Goal: Find specific page/section: Find specific page/section

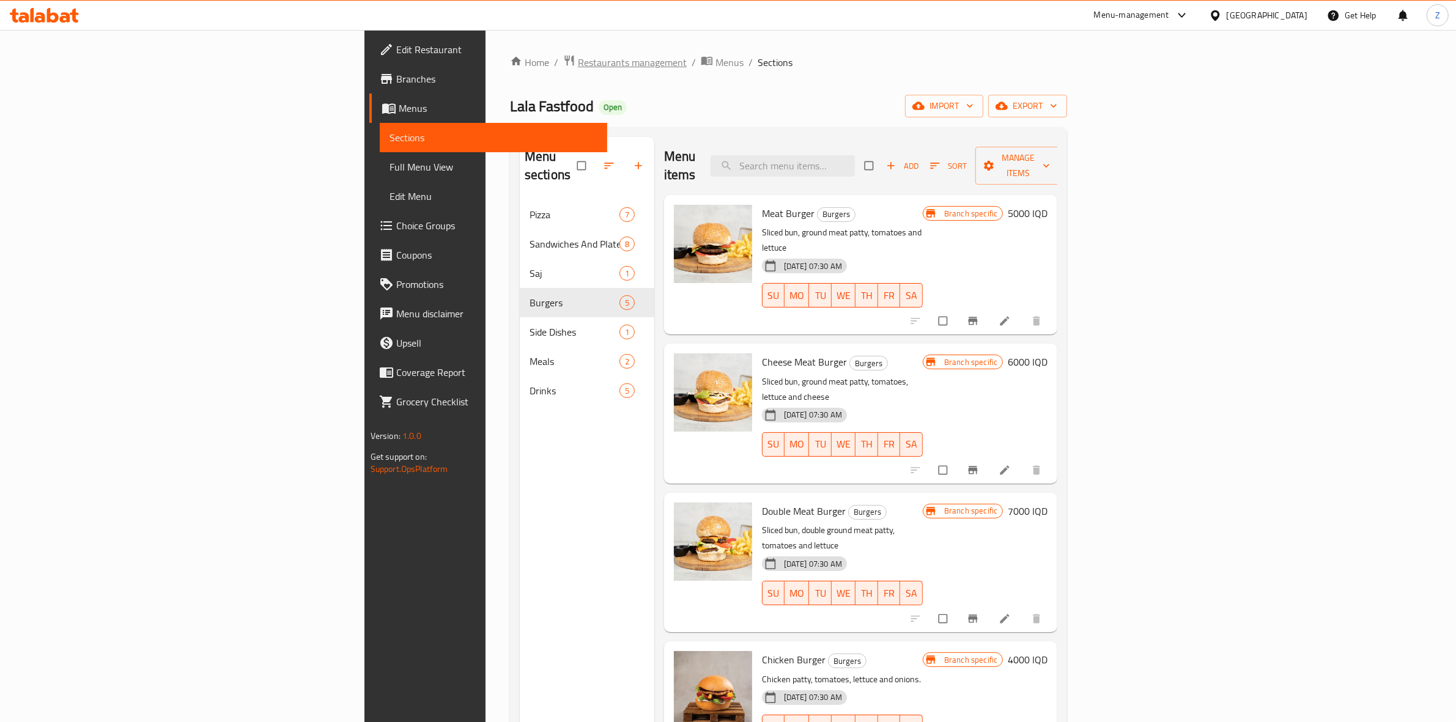
click at [578, 64] on span "Restaurants management" at bounding box center [632, 62] width 109 height 15
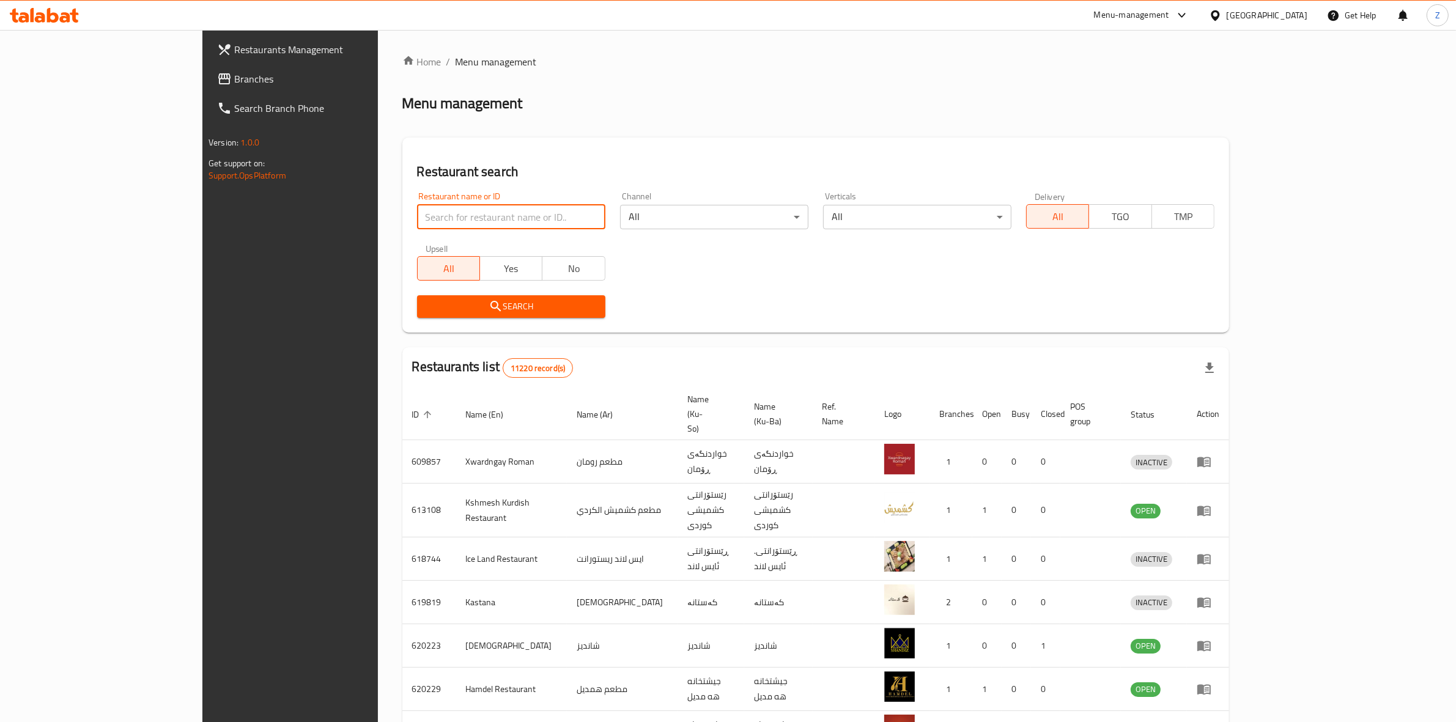
click at [422, 212] on input "search" at bounding box center [511, 217] width 188 height 24
type input "الرواد"
click button "Search" at bounding box center [511, 306] width 188 height 23
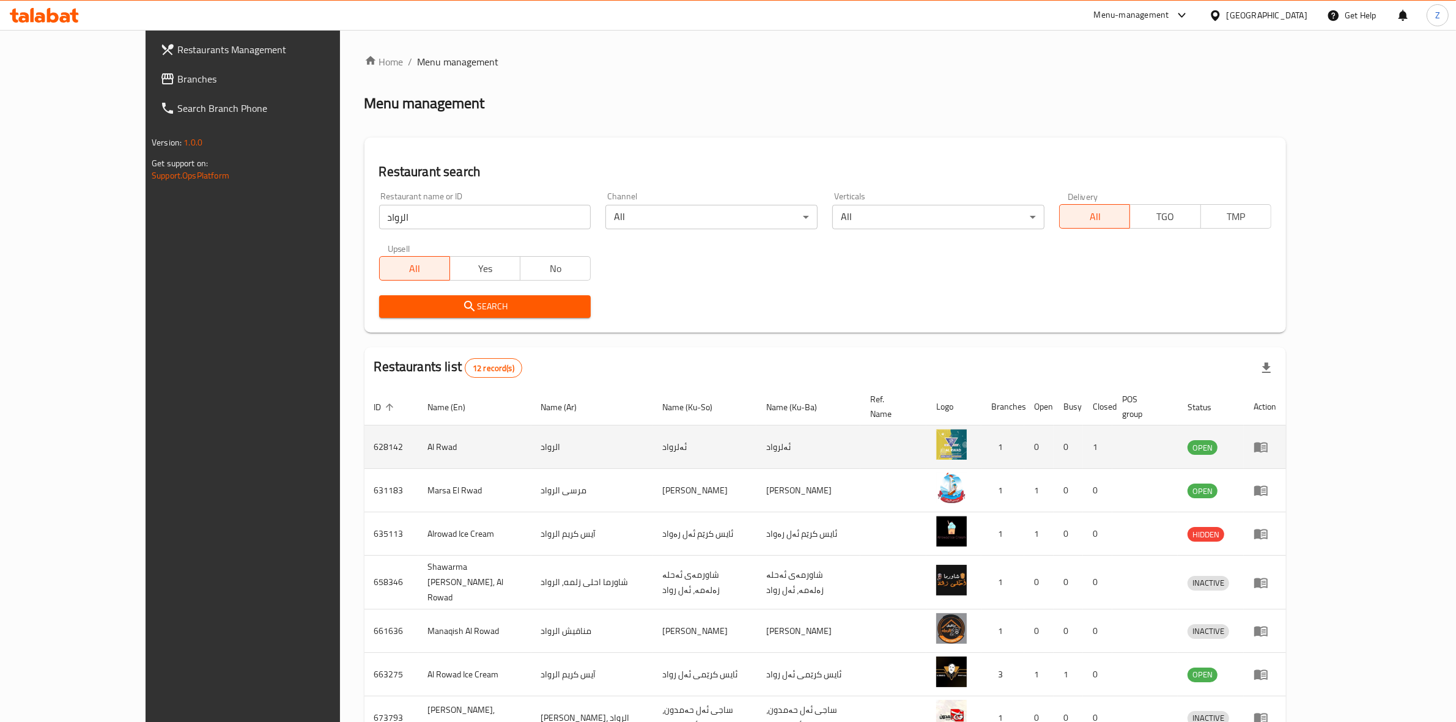
click at [364, 434] on td "628142" at bounding box center [391, 447] width 54 height 43
copy td "628142"
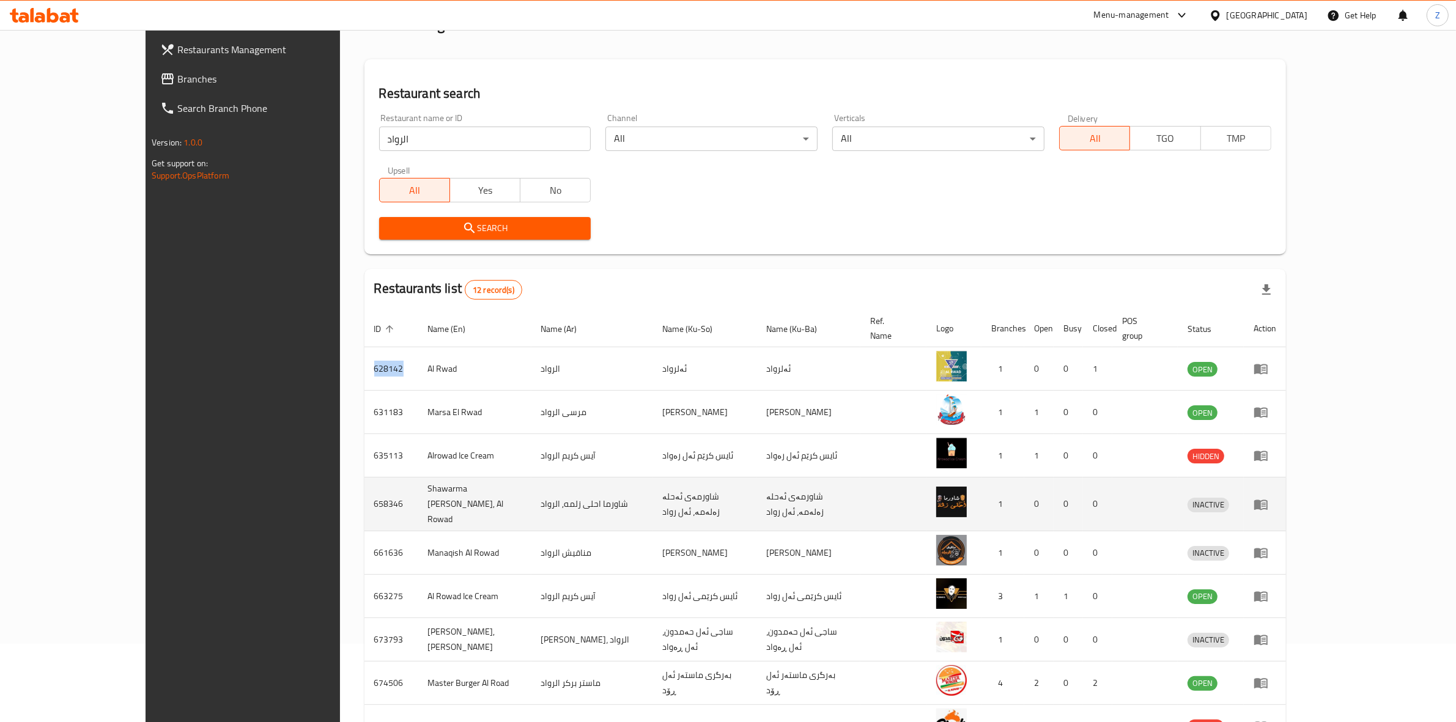
scroll to position [188, 0]
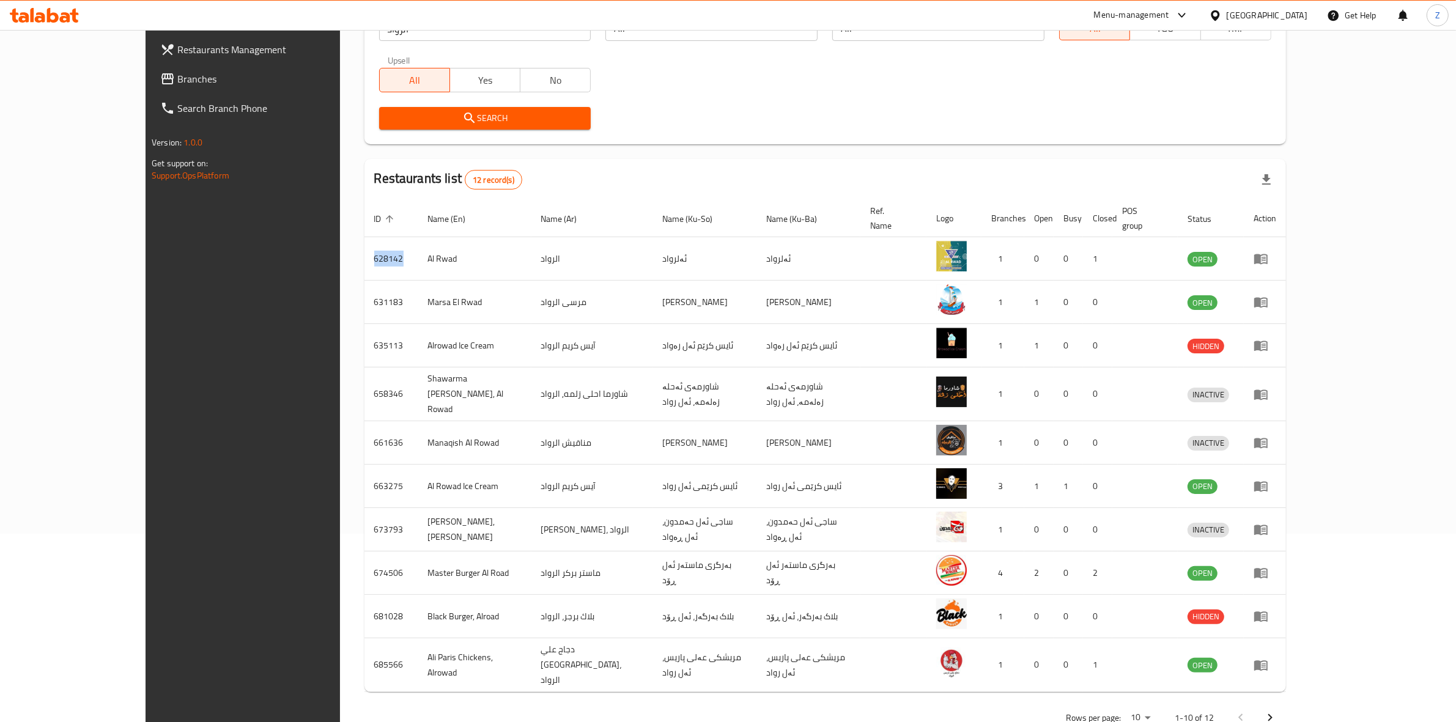
click at [1278, 711] on icon "Next page" at bounding box center [1270, 718] width 15 height 15
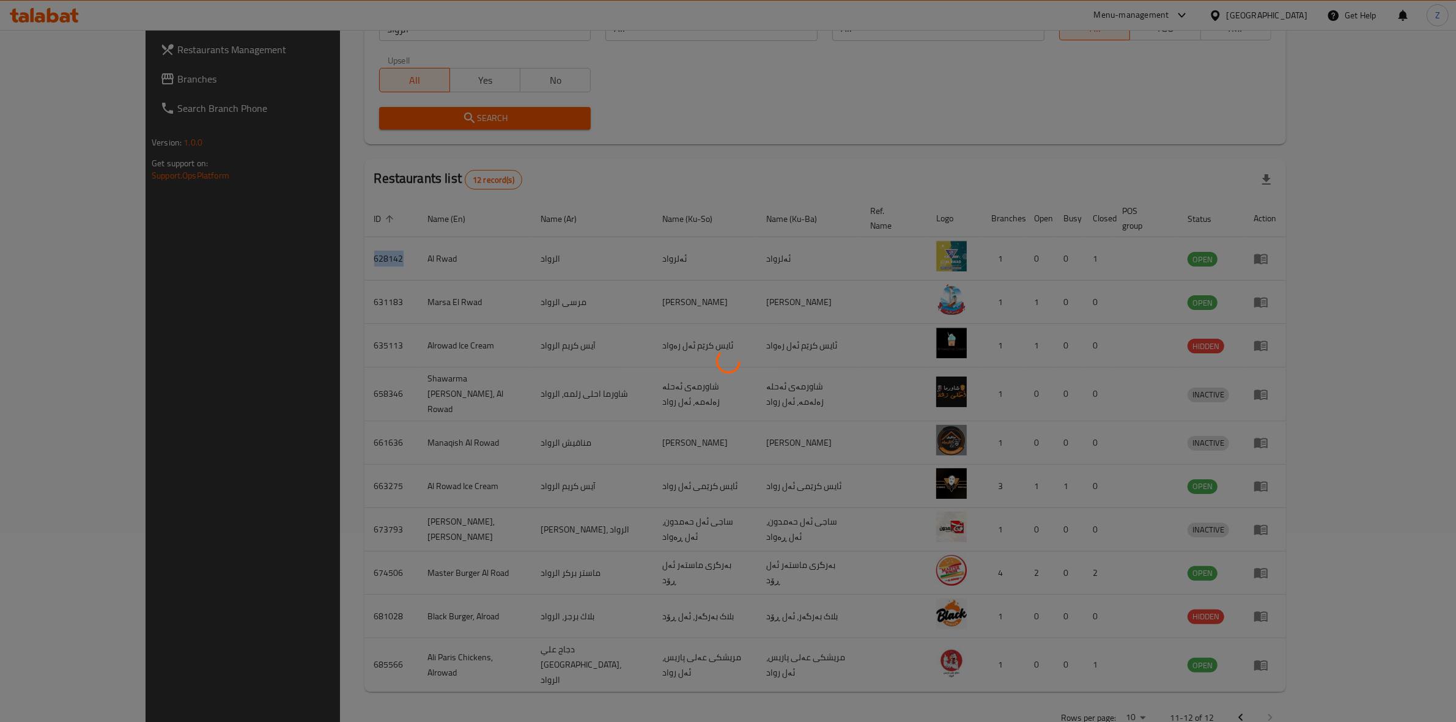
scroll to position [0, 0]
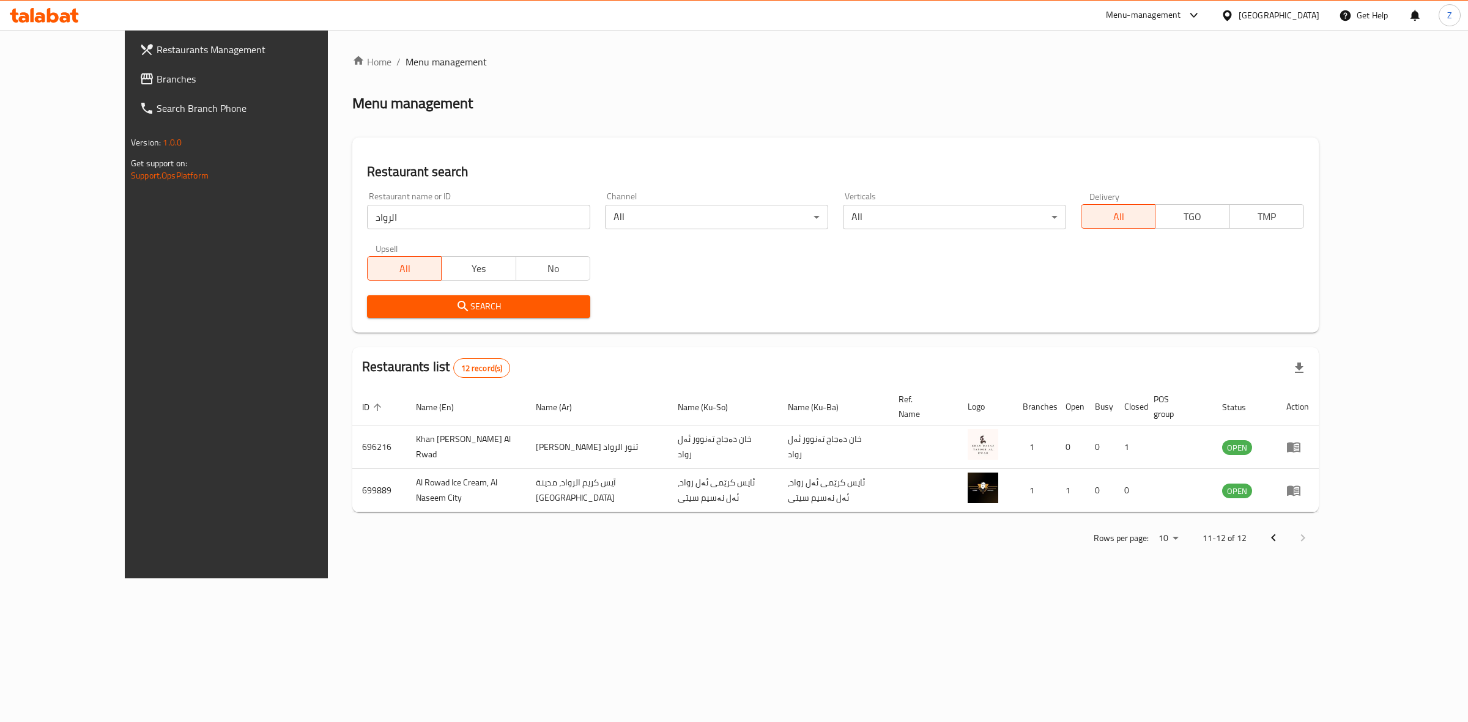
click at [1288, 533] on button "Previous page" at bounding box center [1273, 537] width 29 height 29
